Goal: Information Seeking & Learning: Learn about a topic

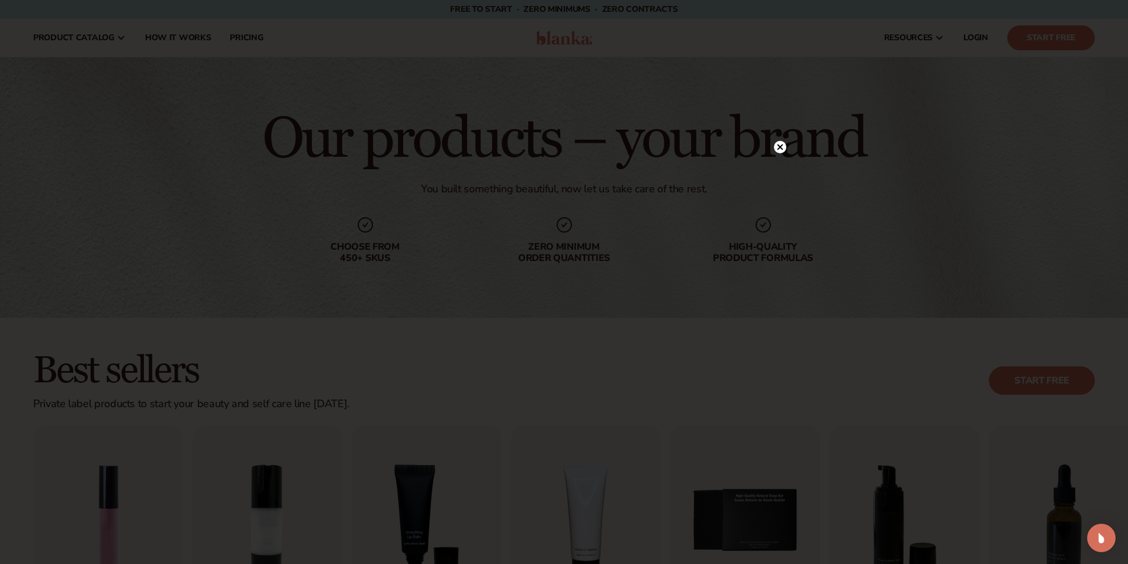
click at [778, 149] on icon at bounding box center [780, 148] width 6 height 6
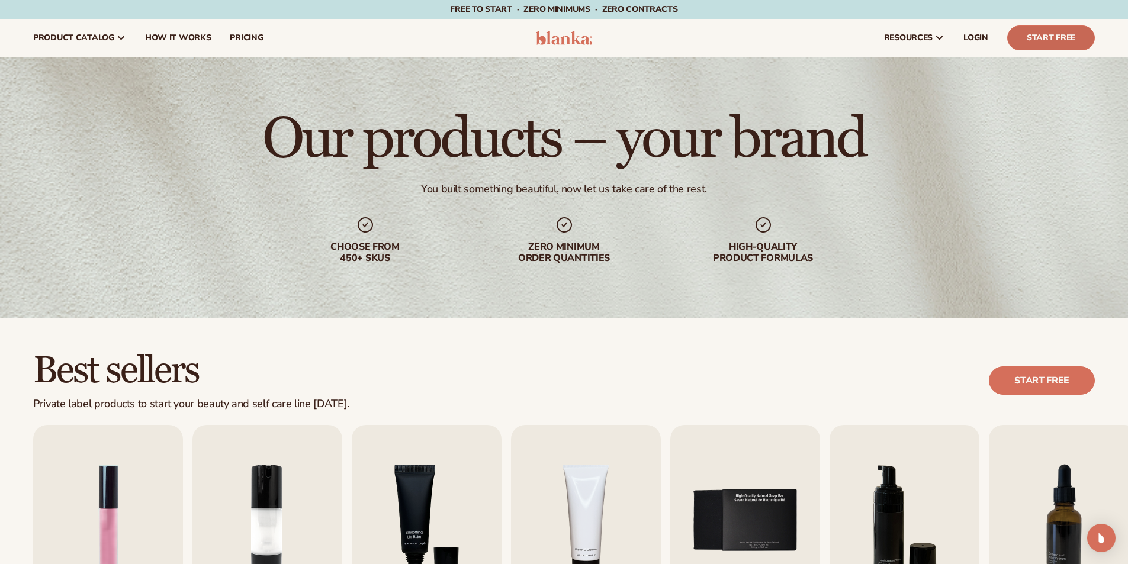
click at [1044, 41] on link "Start Free" at bounding box center [1051, 37] width 88 height 25
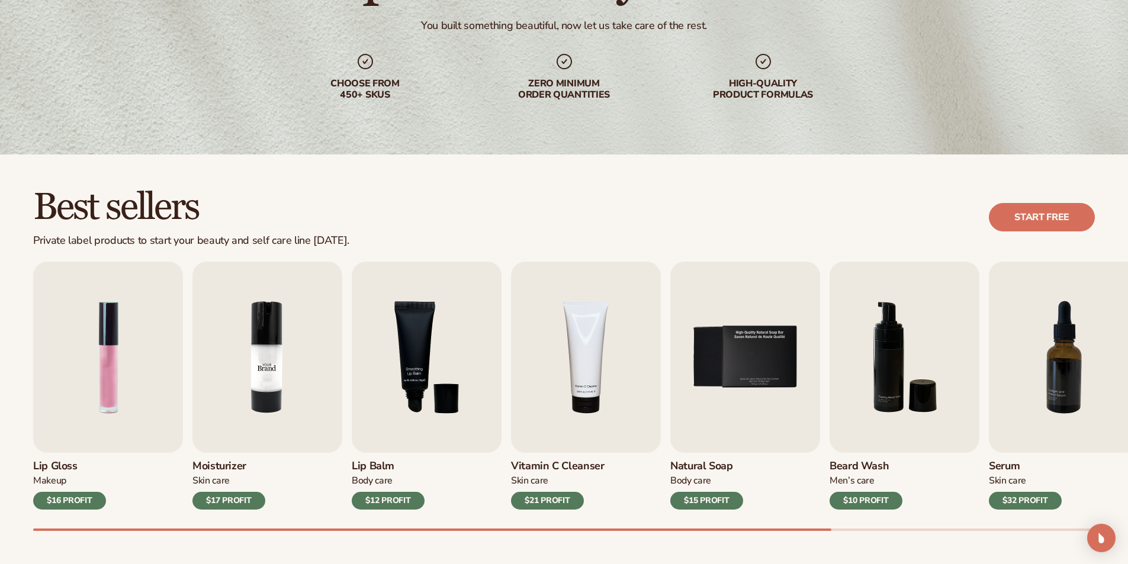
scroll to position [237, 0]
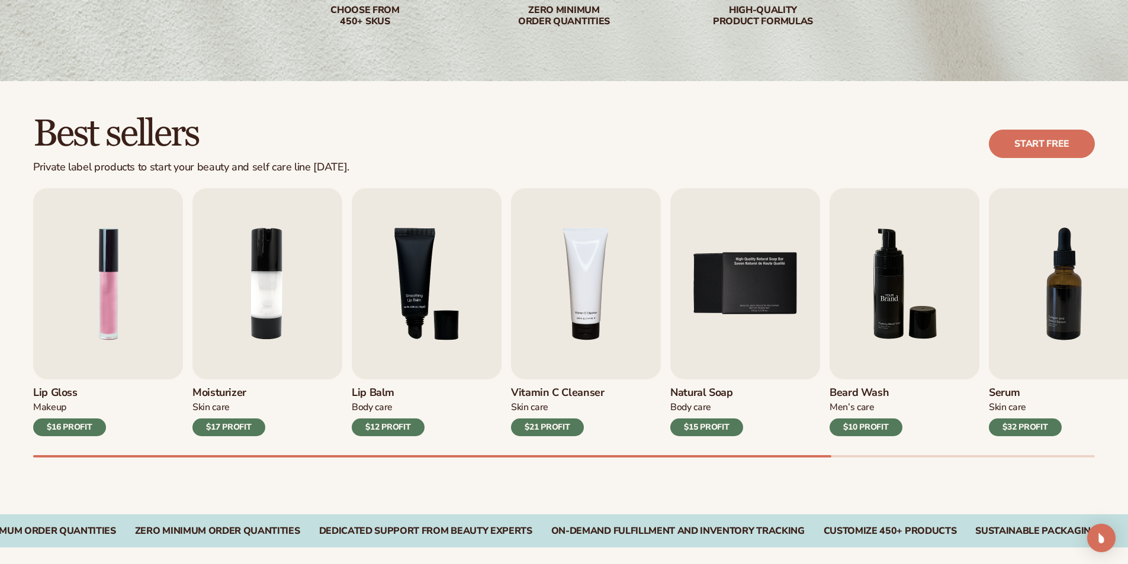
click at [894, 326] on img "6 / 9" at bounding box center [905, 283] width 150 height 191
click at [879, 356] on img "6 / 9" at bounding box center [905, 283] width 150 height 191
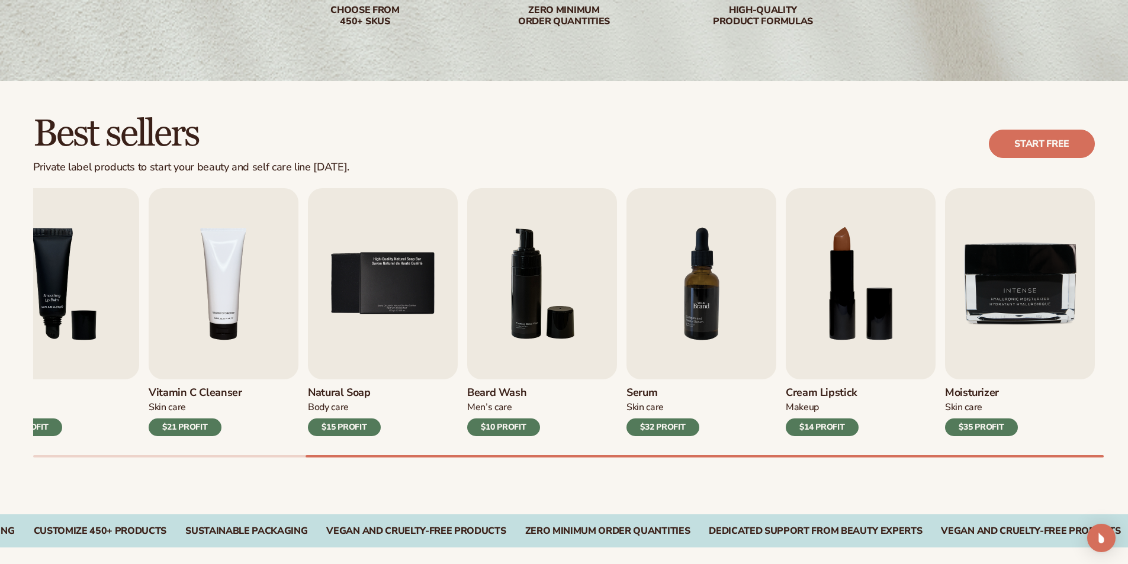
click at [701, 315] on img "7 / 9" at bounding box center [702, 283] width 150 height 191
click at [558, 317] on img "6 / 9" at bounding box center [542, 283] width 150 height 191
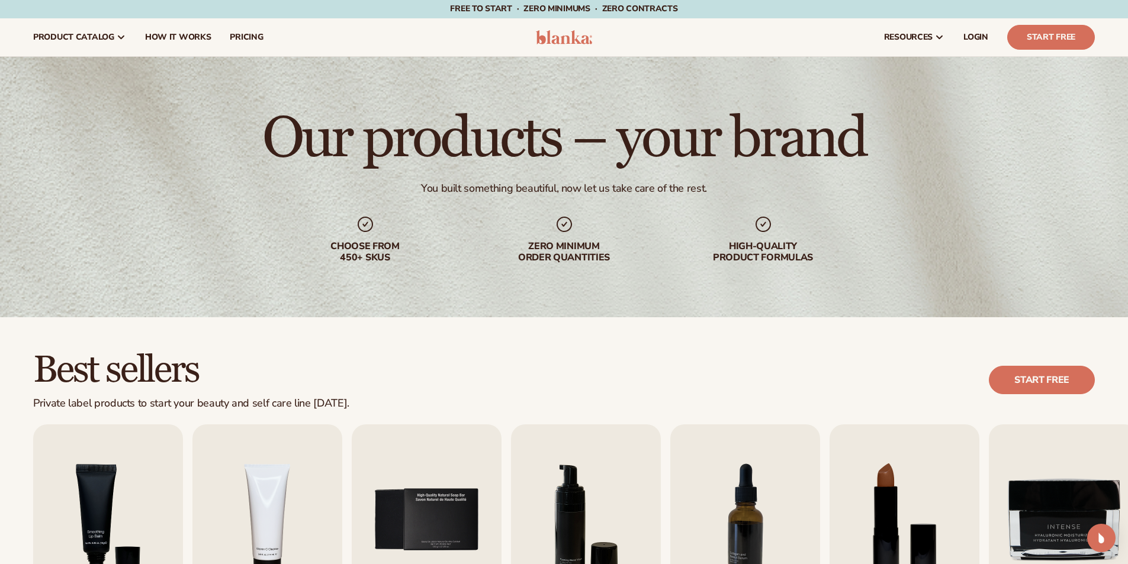
scroll to position [0, 0]
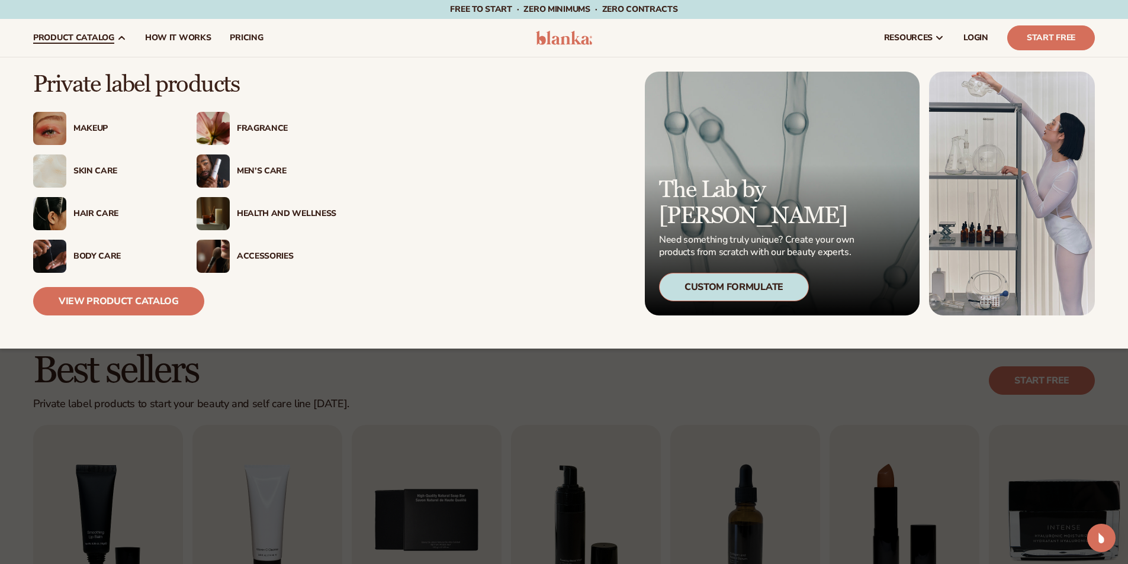
click at [89, 38] on span "product catalog" at bounding box center [73, 37] width 81 height 9
click at [130, 291] on link "View Product Catalog" at bounding box center [118, 301] width 171 height 28
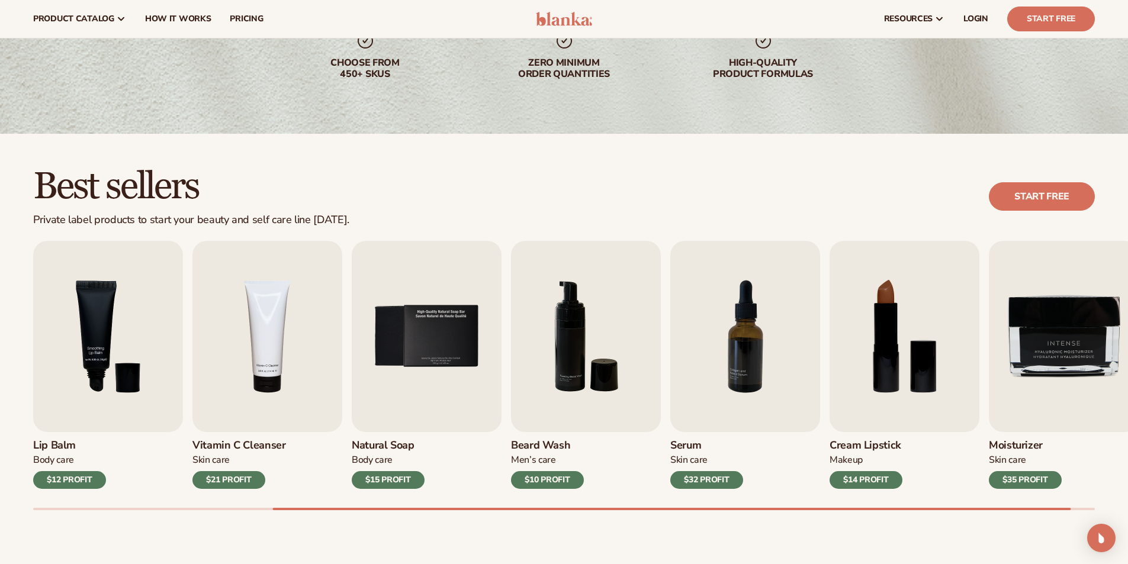
scroll to position [178, 0]
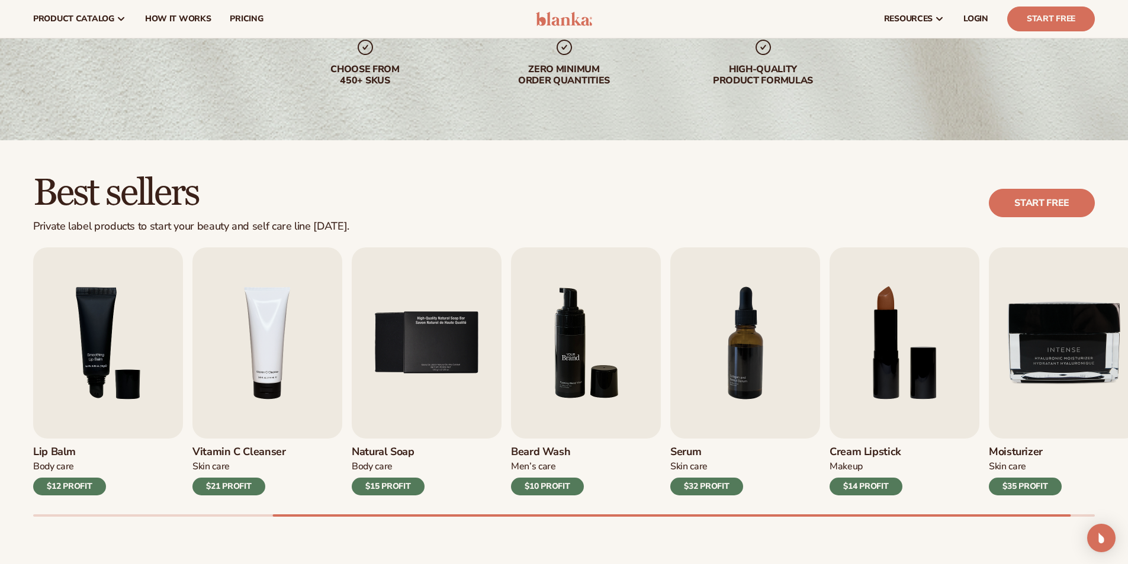
click at [604, 385] on img "6 / 9" at bounding box center [586, 343] width 150 height 191
click at [943, 393] on img "8 / 9" at bounding box center [905, 343] width 150 height 191
